Goal: Information Seeking & Learning: Learn about a topic

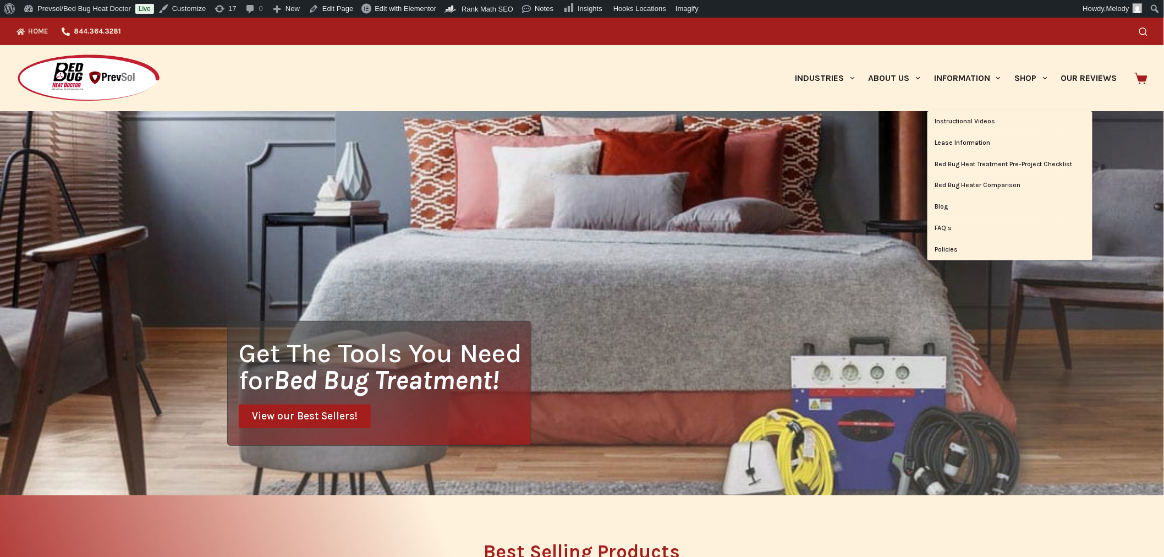
click at [936, 206] on link "Blog" at bounding box center [1009, 206] width 165 height 21
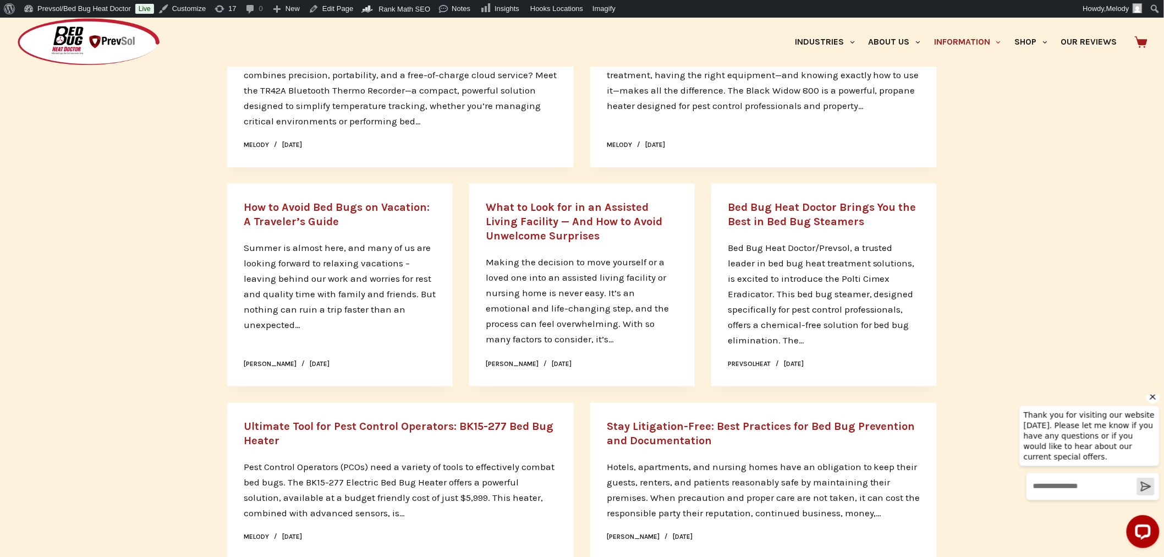
scroll to position [285, 0]
click at [317, 211] on link "How to Avoid Bed Bugs on Vacation: A Traveler’s Guide" at bounding box center [337, 215] width 186 height 27
